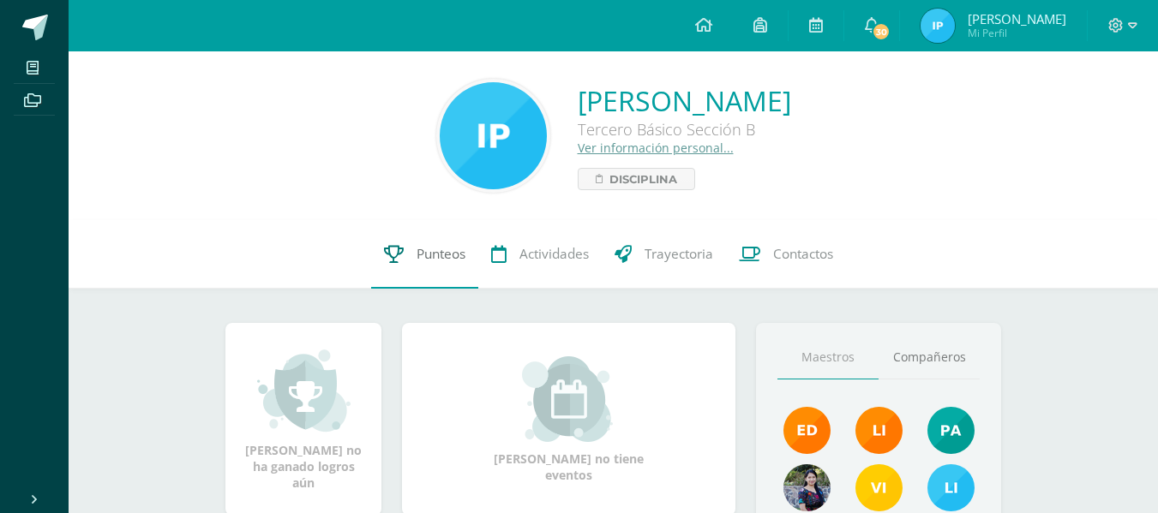
click at [433, 253] on span "Punteos" at bounding box center [440, 254] width 49 height 18
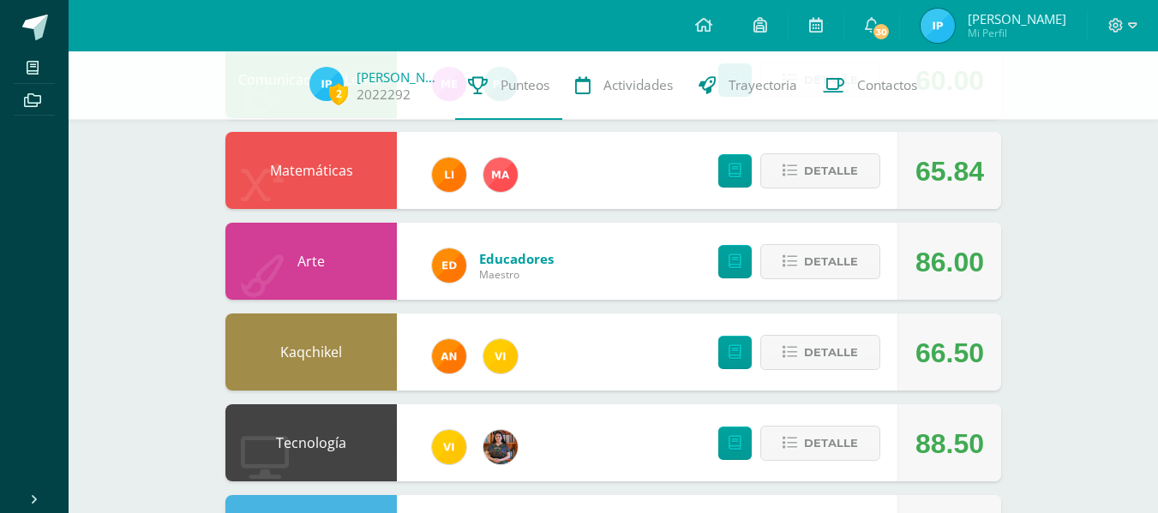
scroll to position [410, 0]
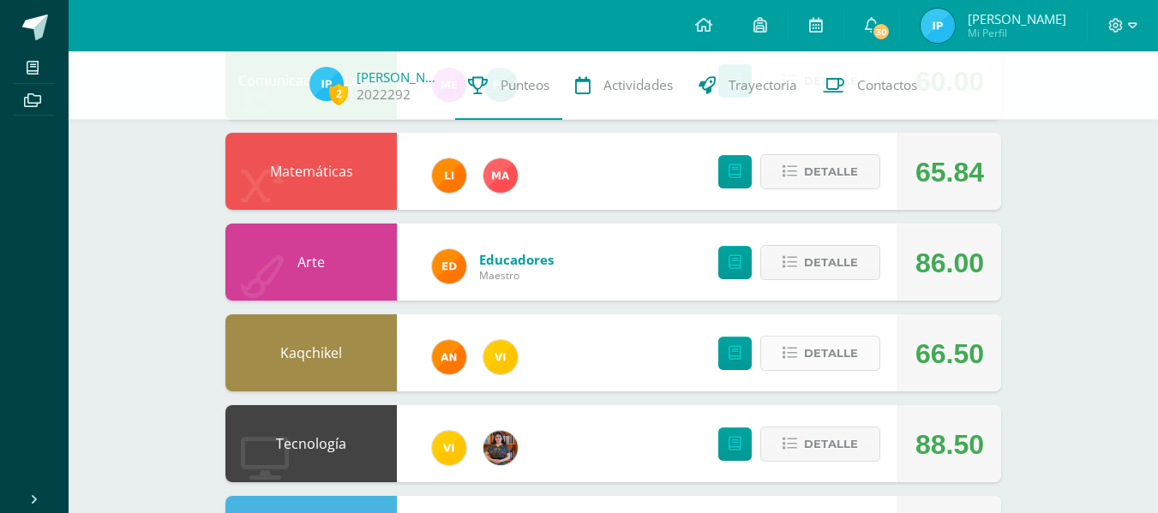
click at [806, 351] on span "Detalle" at bounding box center [831, 354] width 54 height 32
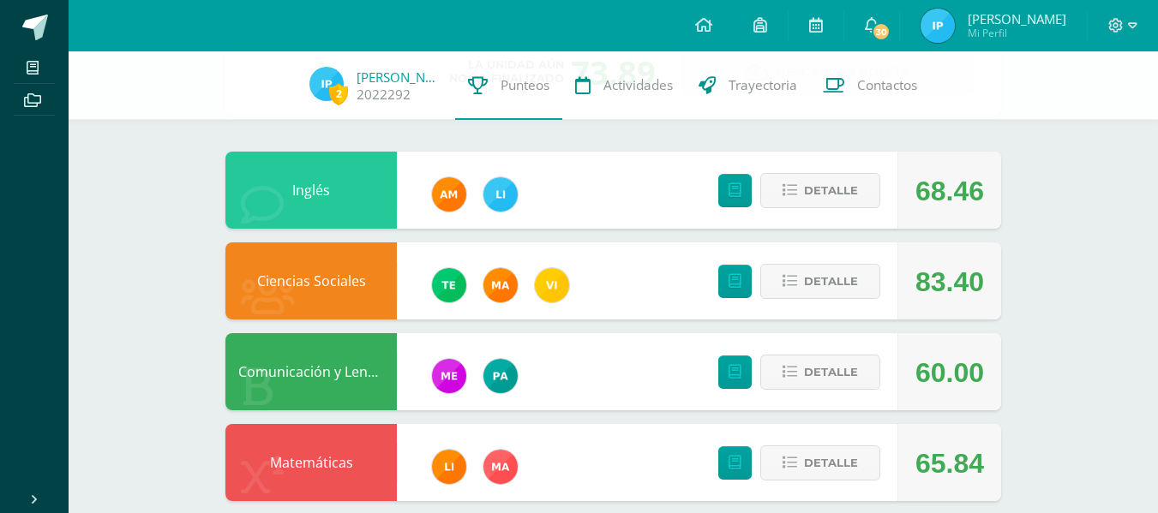
scroll to position [124, 0]
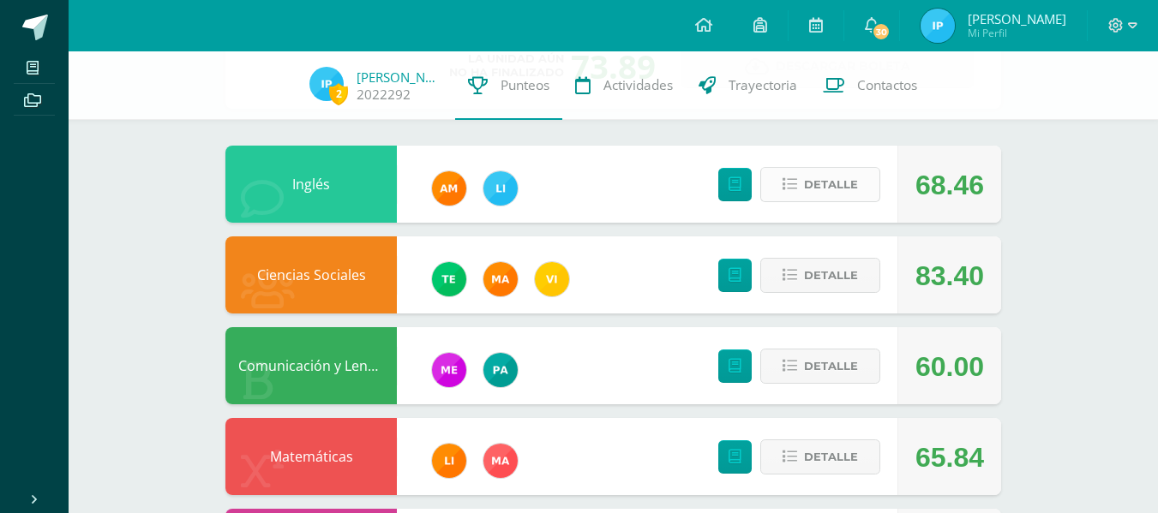
click at [818, 173] on span "Detalle" at bounding box center [831, 185] width 54 height 32
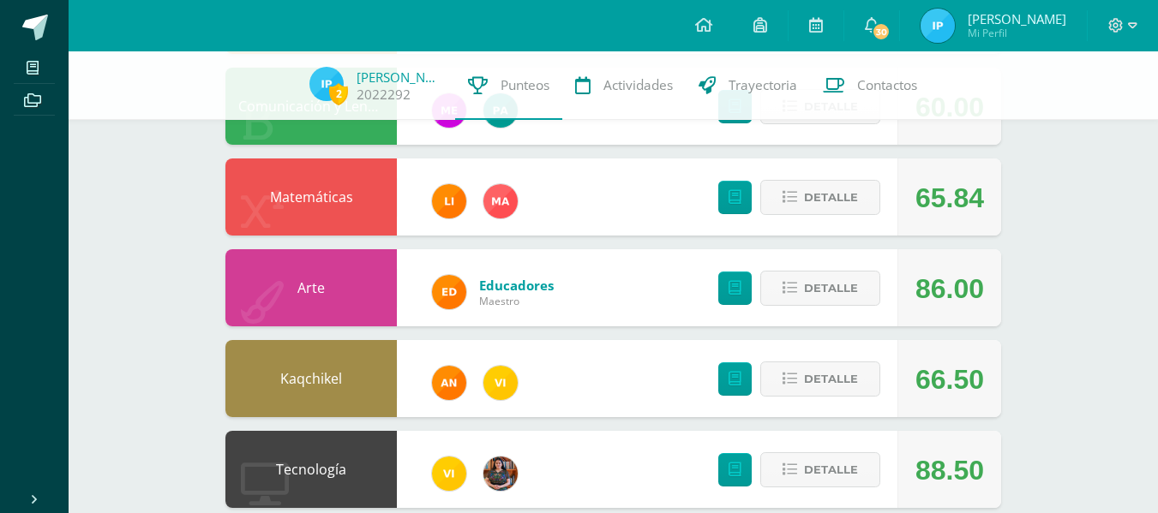
scroll to position [385, 0]
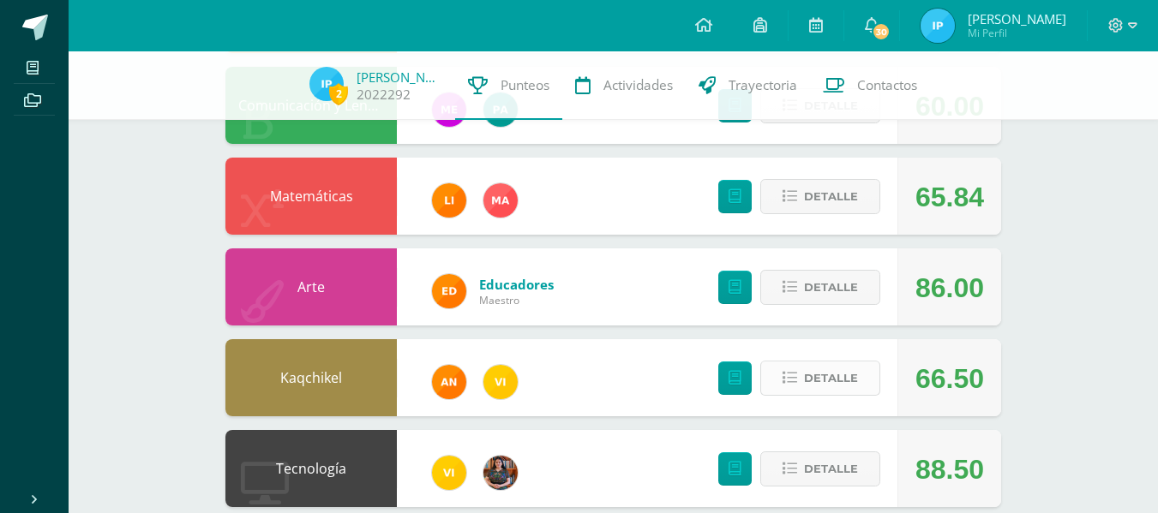
click at [823, 364] on span "Detalle" at bounding box center [831, 378] width 54 height 32
click at [833, 374] on span "Detalle" at bounding box center [831, 378] width 54 height 32
